Goal: Information Seeking & Learning: Learn about a topic

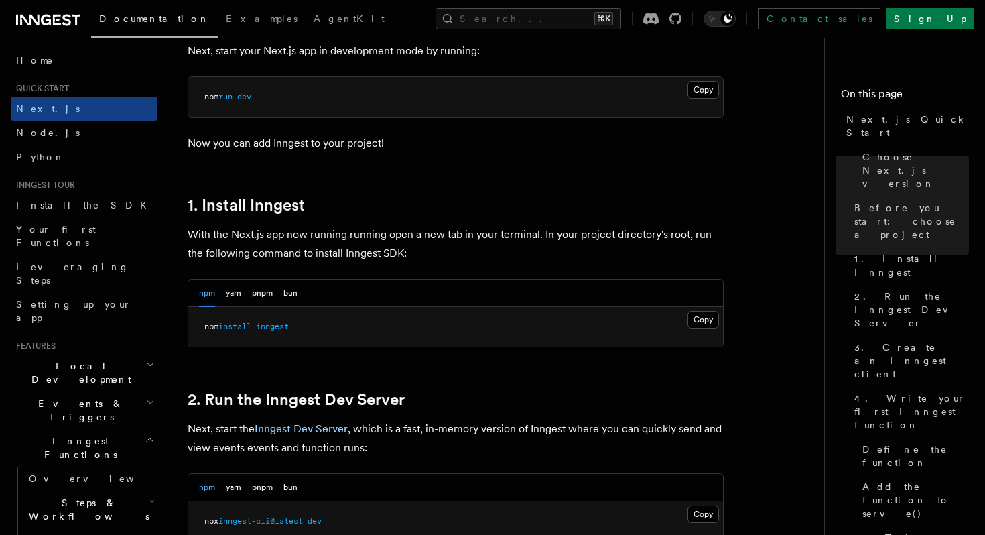
scroll to position [605, 0]
click at [270, 291] on button "pnpm" at bounding box center [262, 292] width 21 height 27
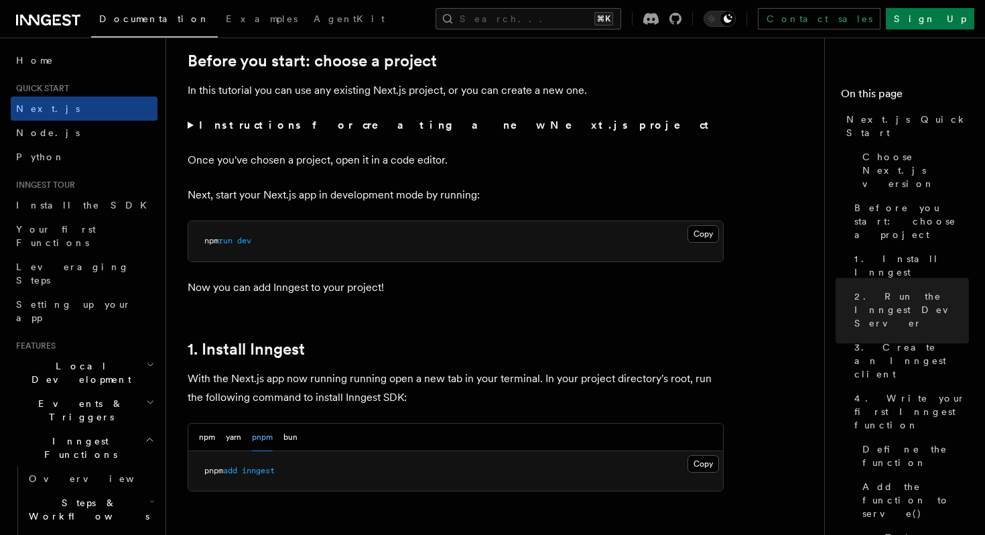
scroll to position [0, 0]
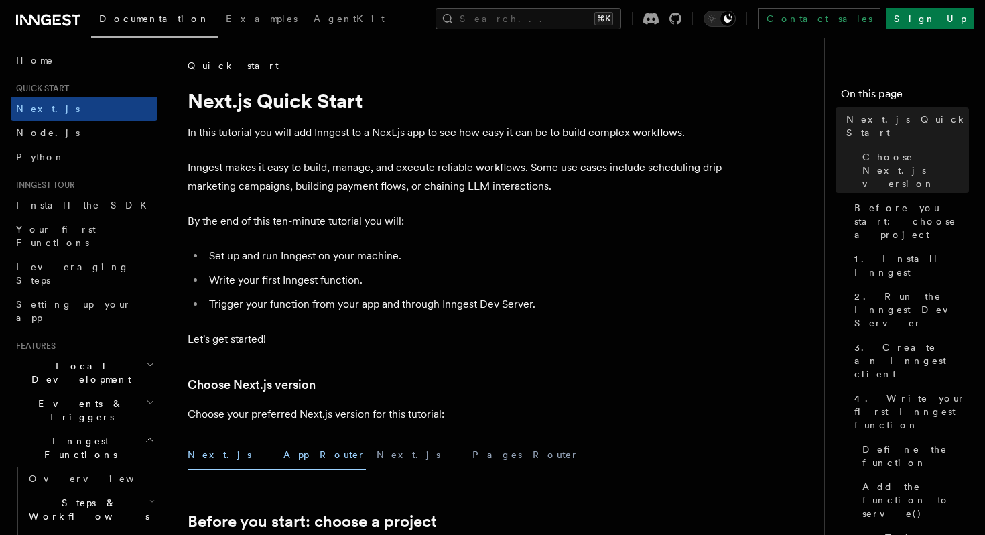
click at [197, 68] on link "Quick start" at bounding box center [233, 65] width 91 height 13
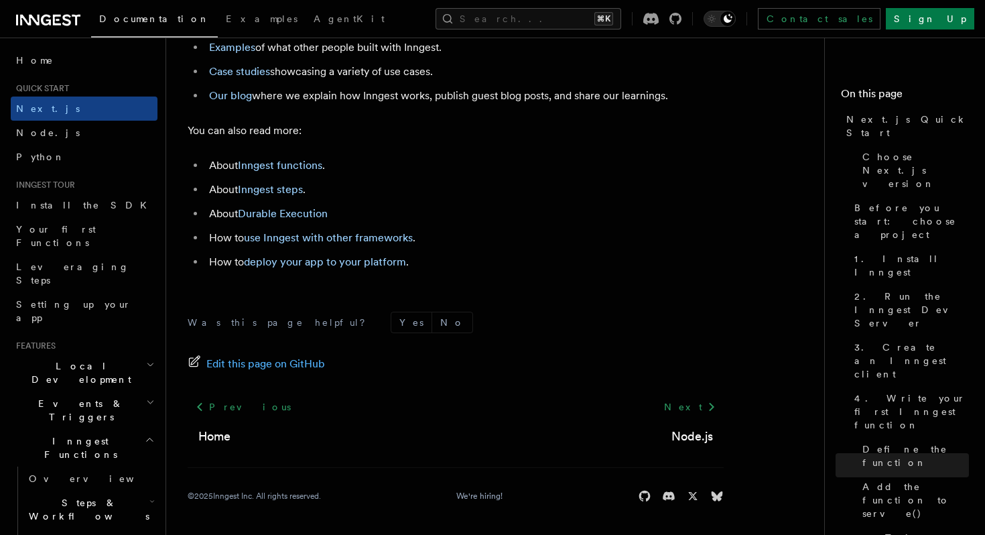
scroll to position [8475, 0]
click at [309, 220] on link "Durable Execution" at bounding box center [283, 213] width 90 height 13
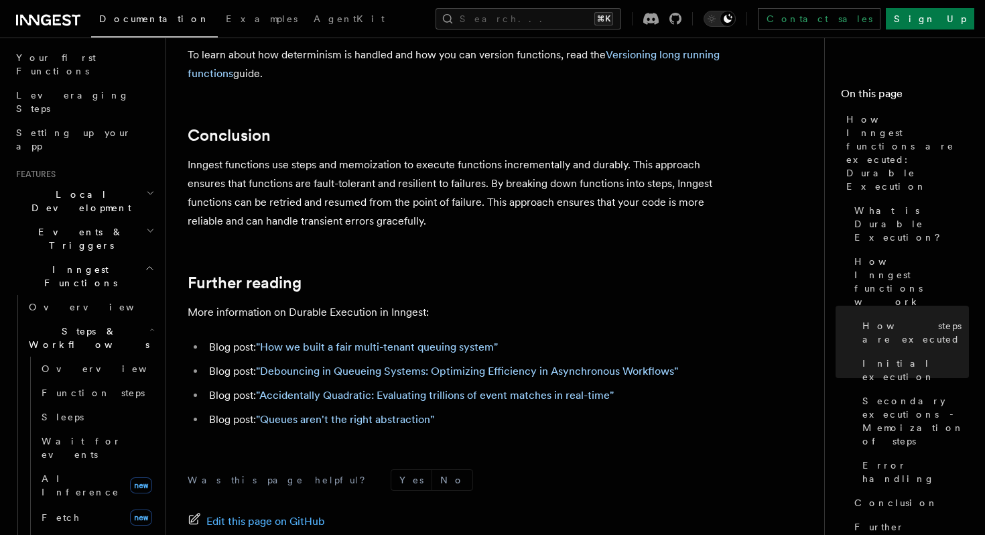
scroll to position [247, 0]
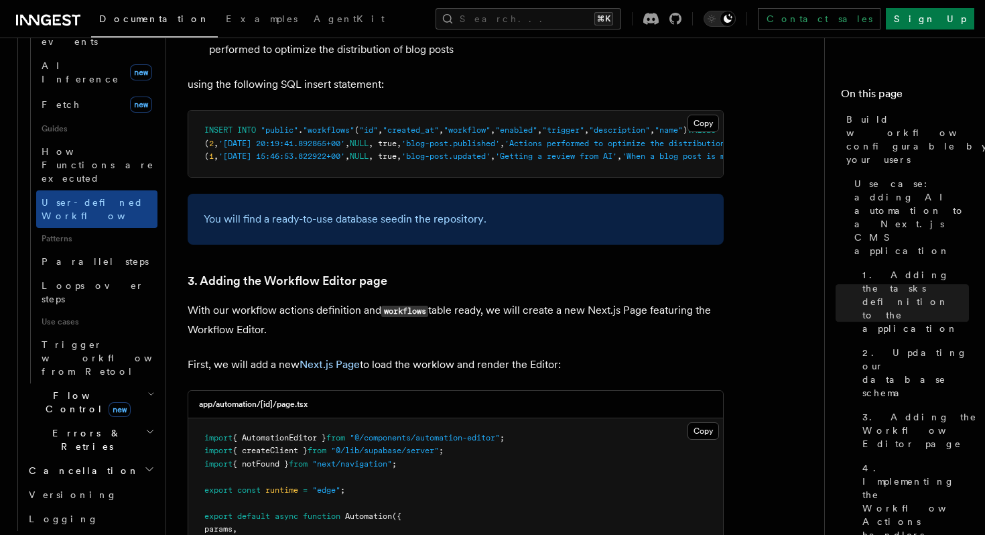
scroll to position [607, 0]
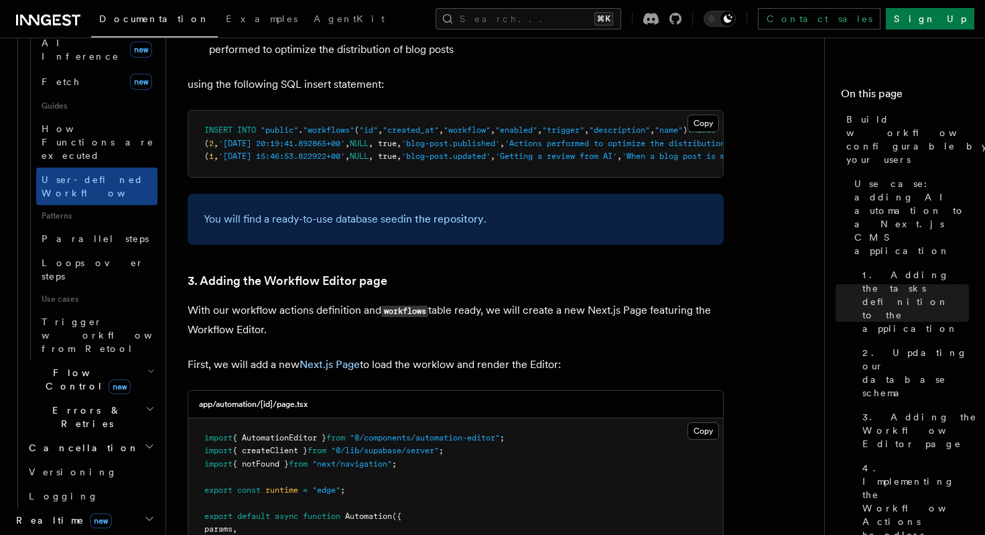
click at [147, 366] on icon "button" at bounding box center [150, 371] width 7 height 11
click at [143, 360] on h2 "Flow Control new" at bounding box center [90, 379] width 134 height 38
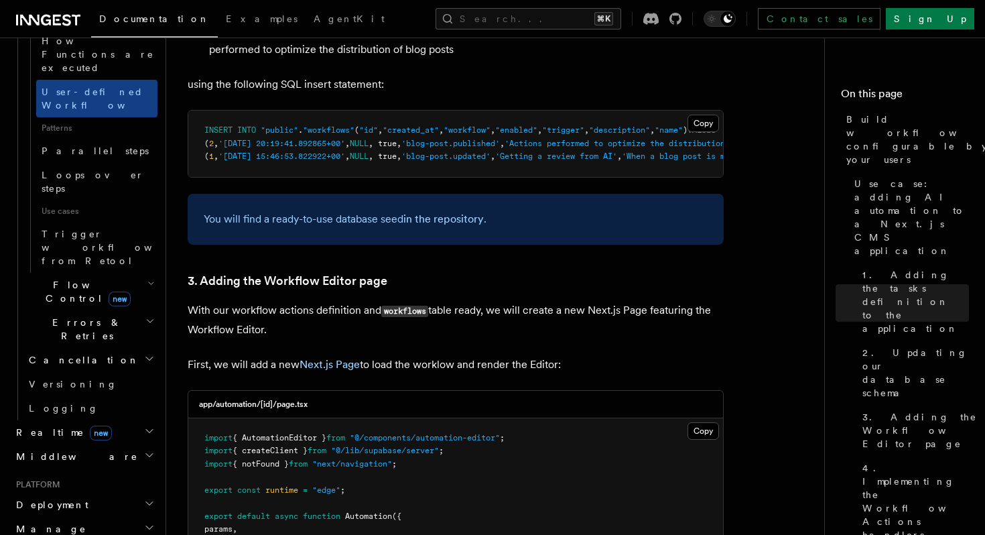
scroll to position [714, 0]
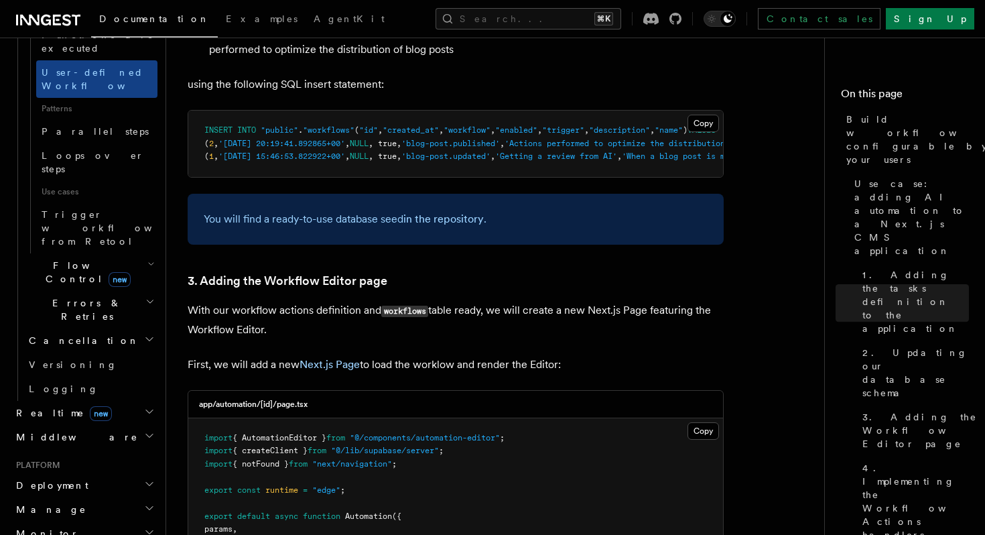
click at [150, 406] on icon "button" at bounding box center [149, 411] width 11 height 11
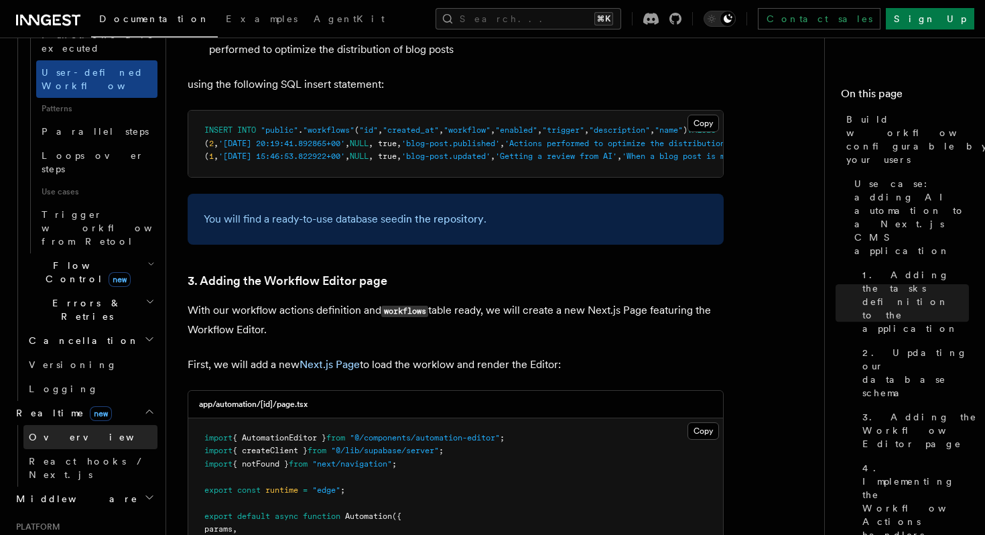
click at [113, 425] on link "Overview" at bounding box center [90, 437] width 134 height 24
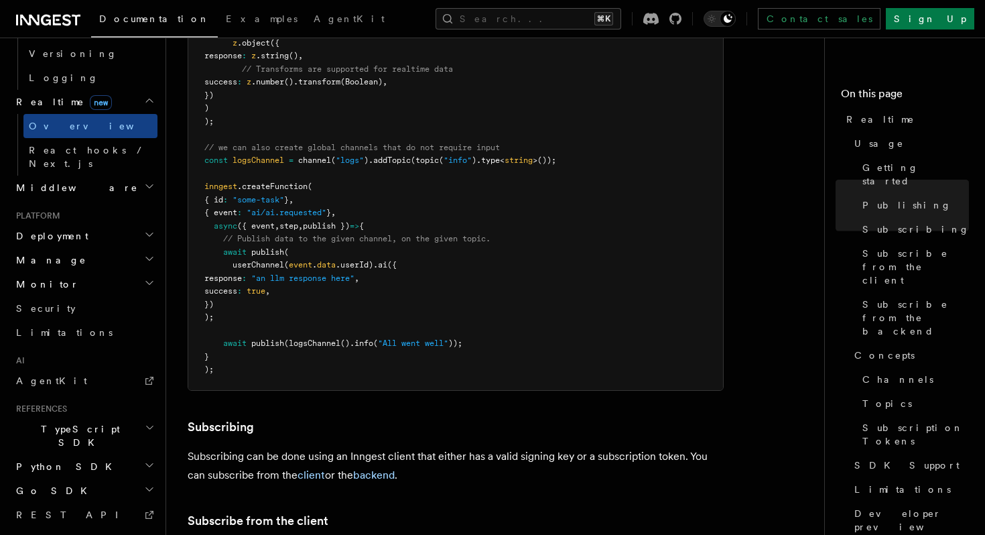
scroll to position [1207, 0]
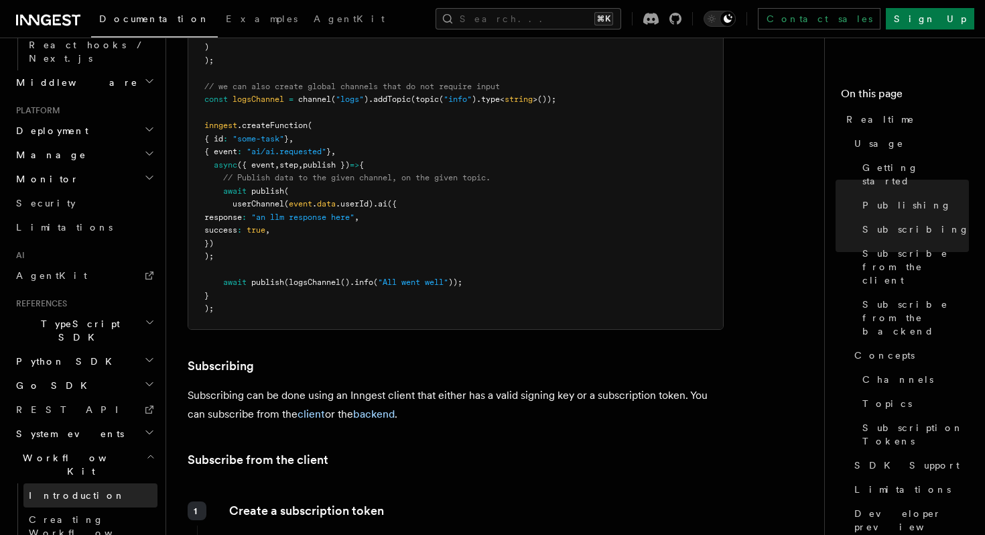
click at [113, 483] on link "Introduction" at bounding box center [90, 495] width 134 height 24
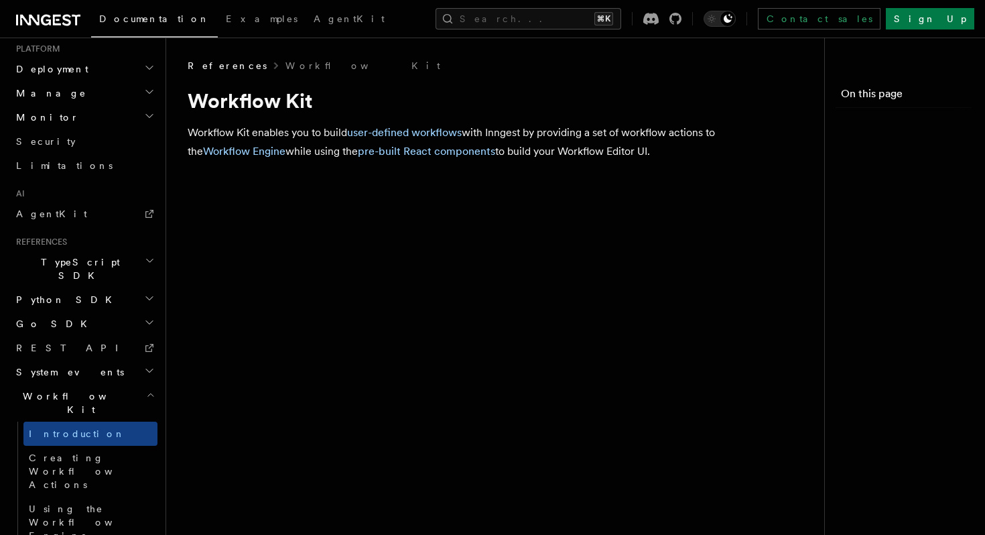
scroll to position [658, 0]
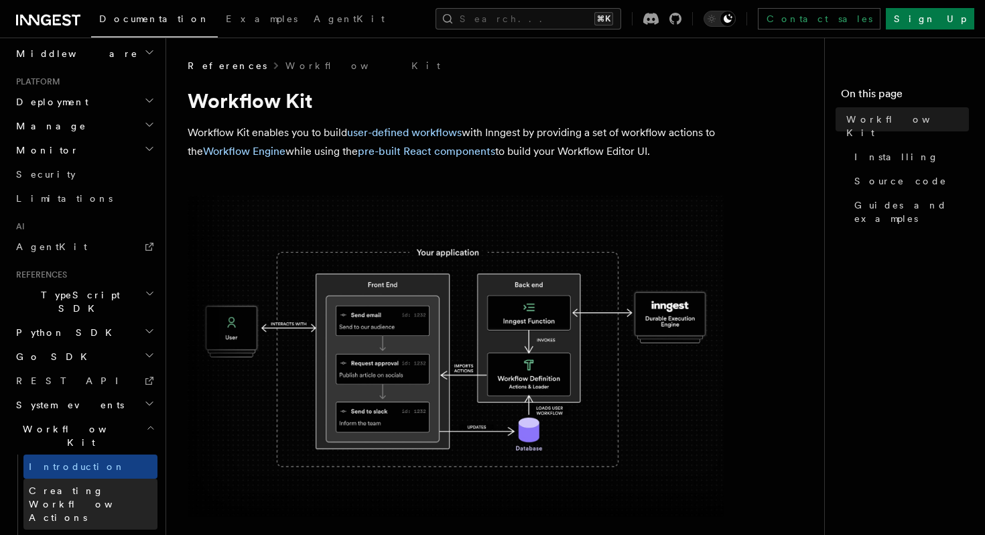
click at [109, 485] on span "Creating Workflow Actions" at bounding box center [87, 504] width 117 height 38
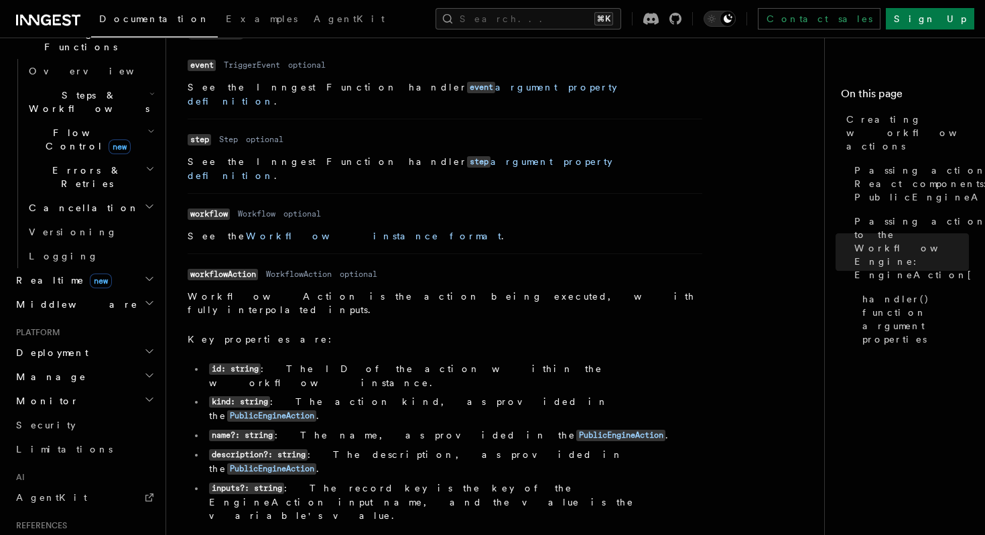
scroll to position [410, 0]
click at [143, 338] on h2 "Deployment" at bounding box center [84, 350] width 147 height 24
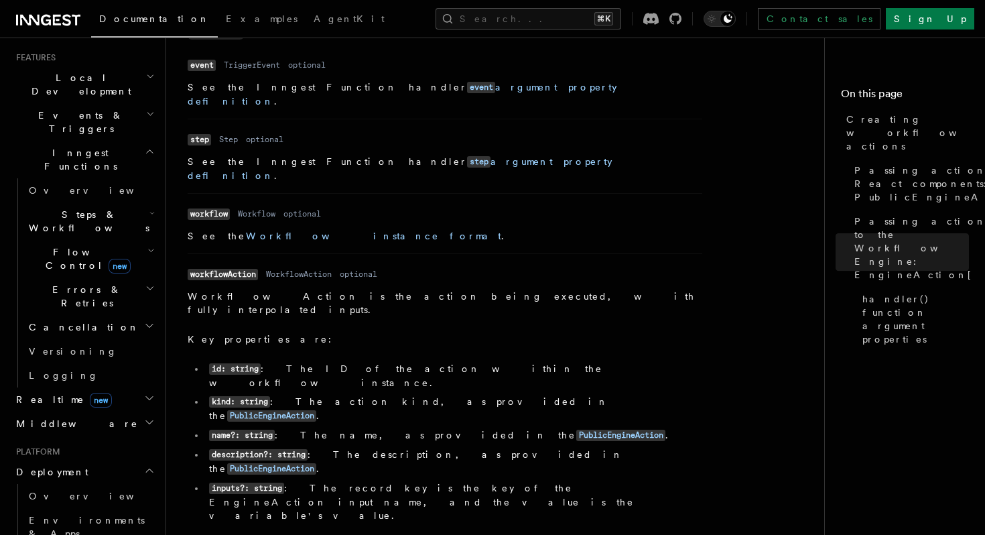
scroll to position [289, 0]
click at [156, 410] on h2 "Middleware" at bounding box center [84, 422] width 147 height 24
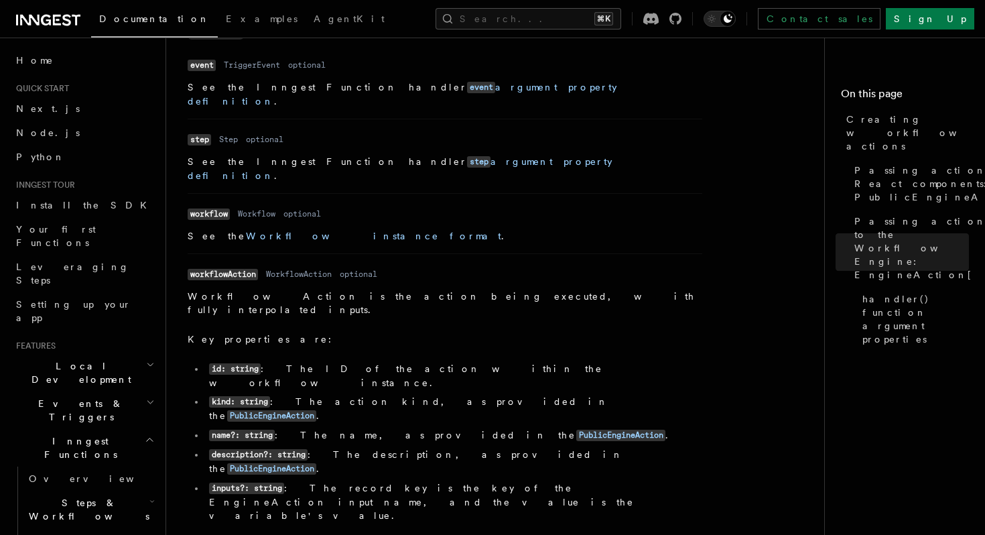
scroll to position [1793, 0]
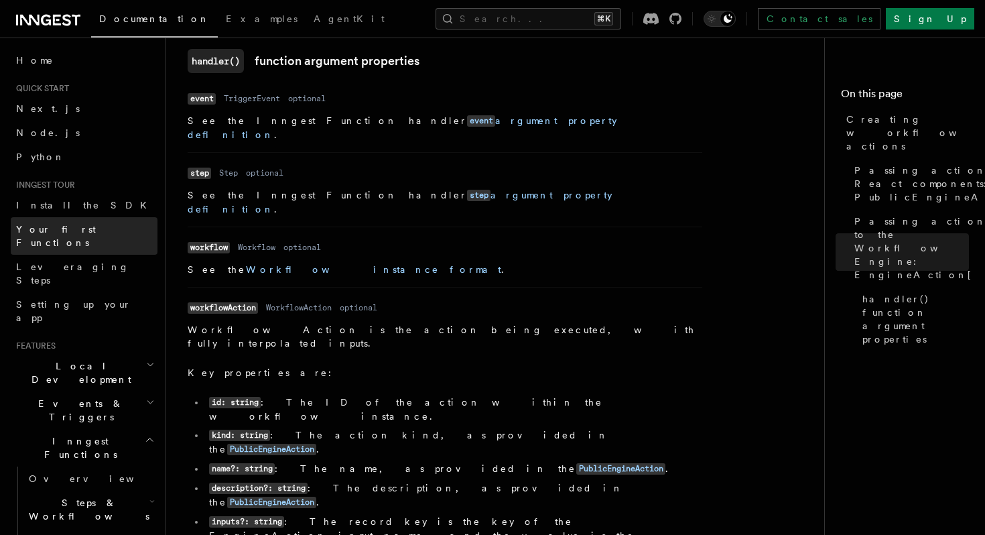
click at [126, 224] on link "Your first Functions" at bounding box center [84, 236] width 147 height 38
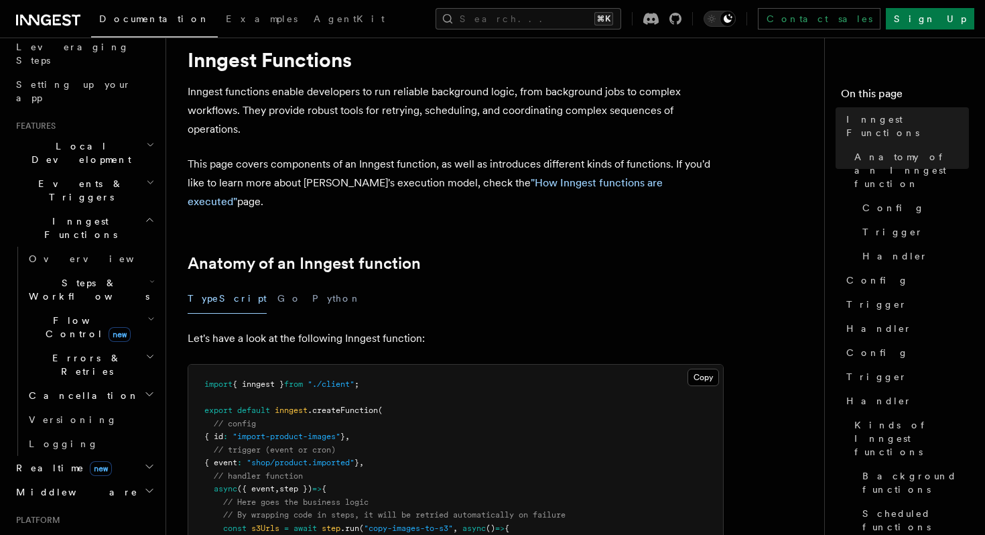
scroll to position [222, 0]
click at [117, 343] on h2 "Errors & Retries" at bounding box center [90, 362] width 134 height 38
click at [149, 273] on icon "button" at bounding box center [151, 278] width 5 height 11
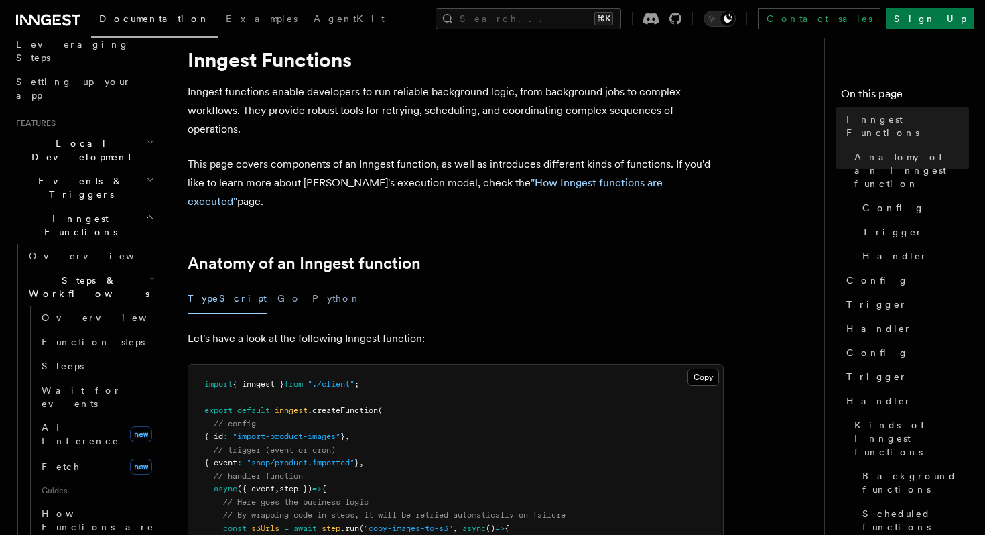
click at [149, 273] on icon "button" at bounding box center [151, 278] width 5 height 11
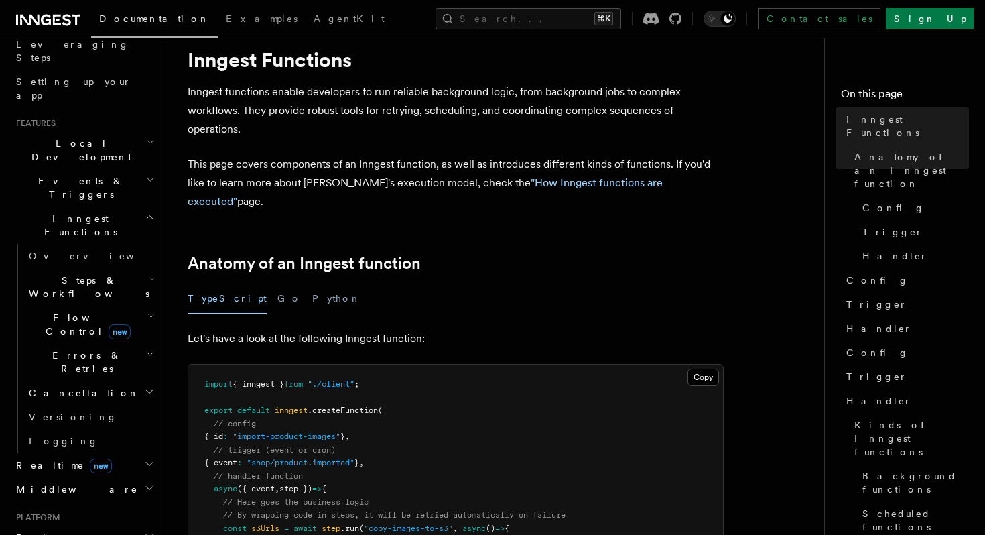
click at [149, 273] on icon "button" at bounding box center [151, 278] width 5 height 11
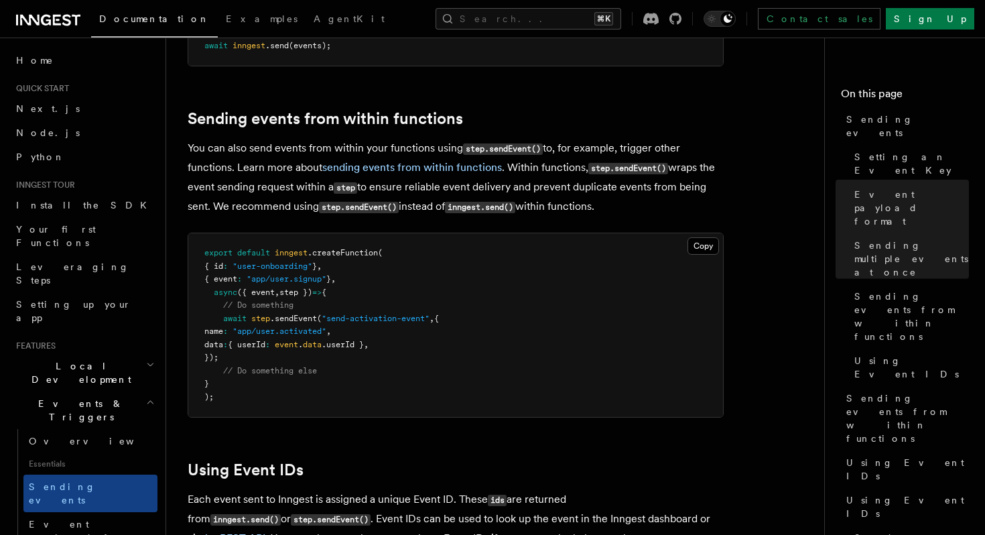
scroll to position [2012, 0]
